Goal: Obtain resource: Obtain resource

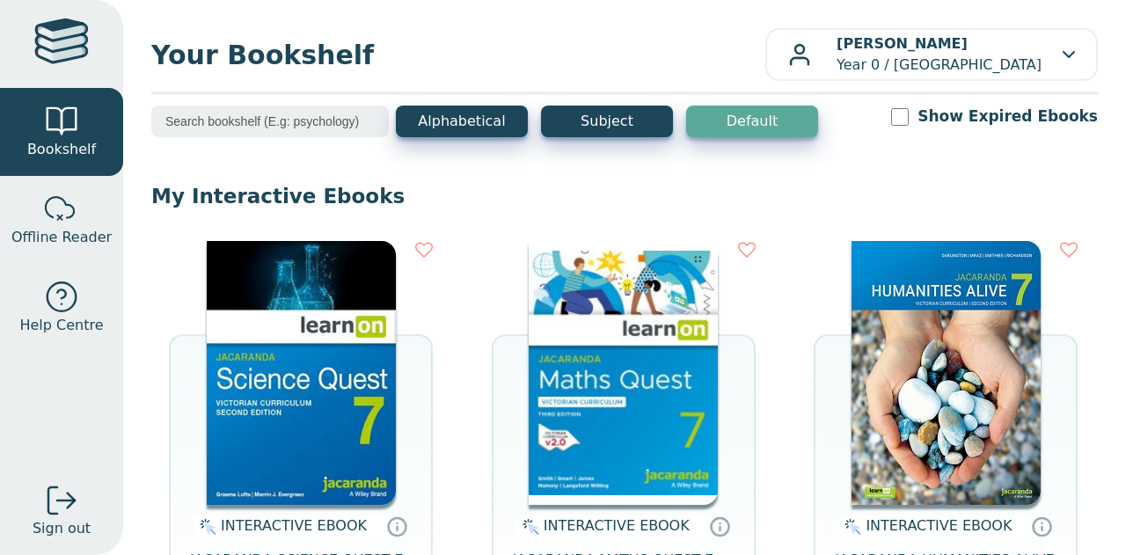
click at [563, 326] on img at bounding box center [623, 373] width 189 height 264
click at [577, 319] on img at bounding box center [623, 373] width 189 height 264
